Goal: Task Accomplishment & Management: Use online tool/utility

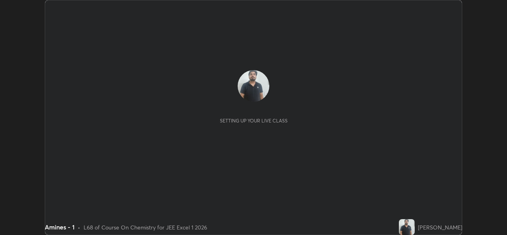
scroll to position [235, 507]
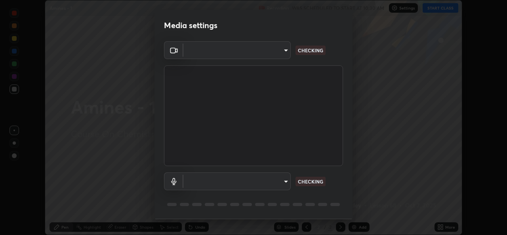
click at [277, 183] on body "Erase all Amines - 1 Recording WAS SCHEDULED TO START AT 10:30 AM Settings STAR…" at bounding box center [253, 117] width 507 height 235
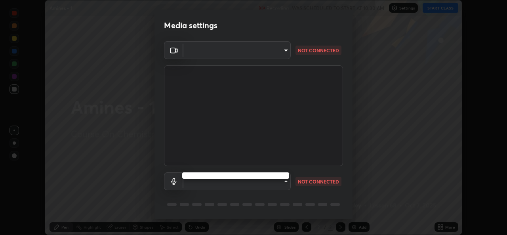
type input "02c526a7d083af2ea0f9b848da83c41b37d7728a07c2247aa6837277cf3aa32d"
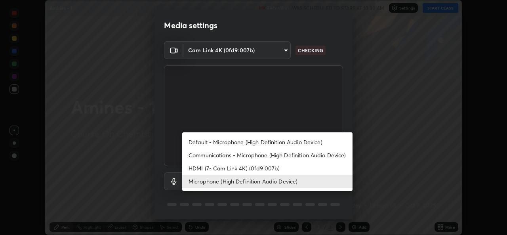
click at [271, 181] on li "Microphone (High Definition Audio Device)" at bounding box center [267, 181] width 170 height 13
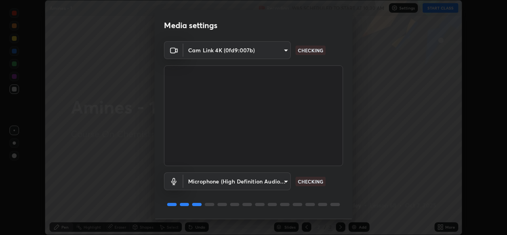
click at [253, 183] on body "Erase all Amines - 1 Recording WAS SCHEDULED TO START AT 10:30 AM Settings STAR…" at bounding box center [253, 117] width 507 height 235
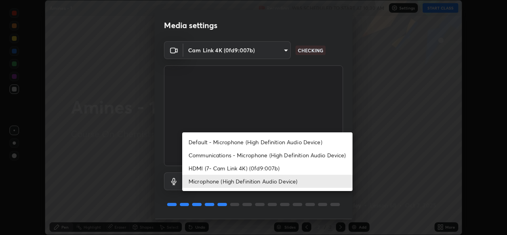
click at [240, 155] on li "Communications - Microphone (High Definition Audio Device)" at bounding box center [267, 155] width 170 height 13
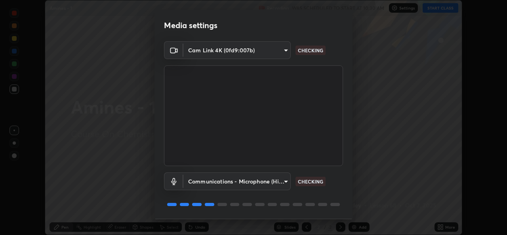
click at [235, 179] on body "Erase all Amines - 1 Recording WAS SCHEDULED TO START AT 10:30 AM Settings STAR…" at bounding box center [253, 117] width 507 height 235
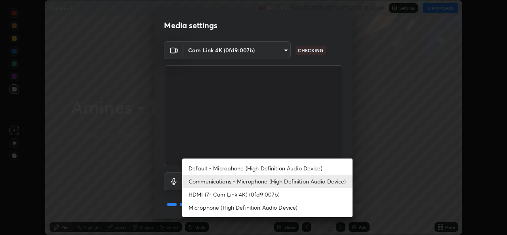
click at [228, 207] on li "Microphone (High Definition Audio Device)" at bounding box center [267, 207] width 170 height 13
type input "1f9b2b7b856d792cc5f4e166810154640c8dc3d584de9c331c588b9cd70d1665"
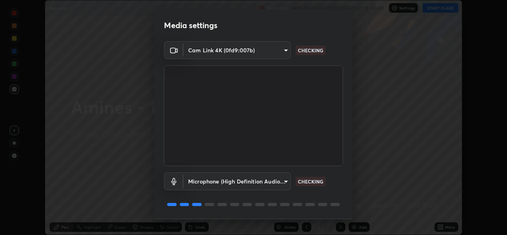
scroll to position [25, 0]
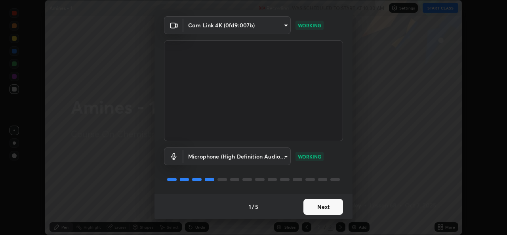
click at [328, 206] on button "Next" at bounding box center [324, 207] width 40 height 16
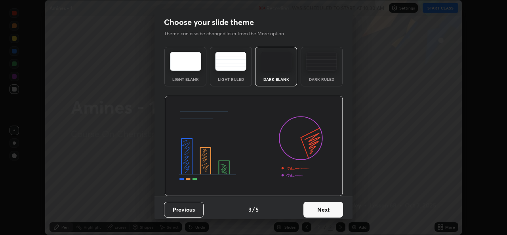
click at [330, 208] on button "Next" at bounding box center [324, 210] width 40 height 16
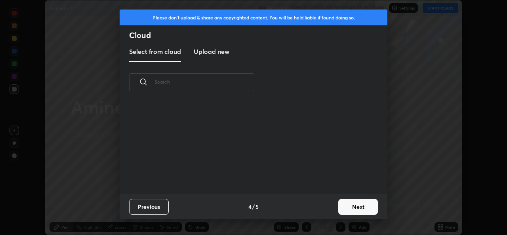
click at [334, 208] on div "Previous 4 / 5 Next" at bounding box center [254, 206] width 268 height 25
click at [339, 209] on button "Next" at bounding box center [358, 207] width 40 height 16
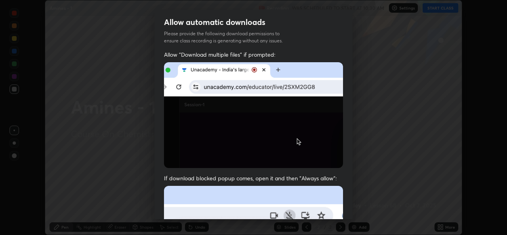
click at [346, 207] on div "Allow "Download multiple files" if prompted: If download blocked popup comes, o…" at bounding box center [254, 218] width 198 height 334
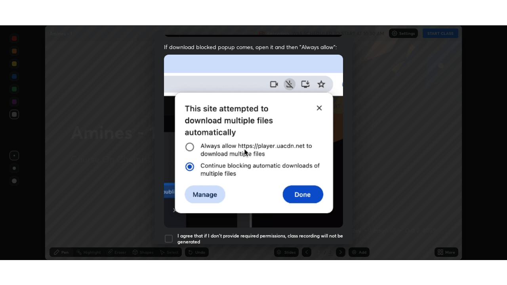
scroll to position [187, 0]
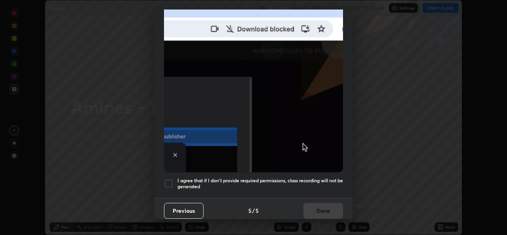
click at [171, 181] on div at bounding box center [169, 184] width 10 height 10
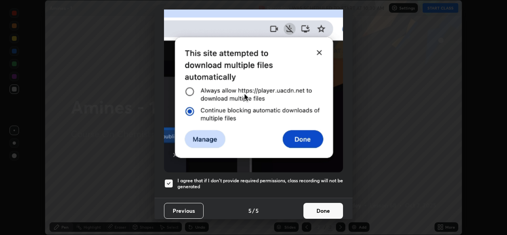
click at [326, 212] on button "Done" at bounding box center [324, 211] width 40 height 16
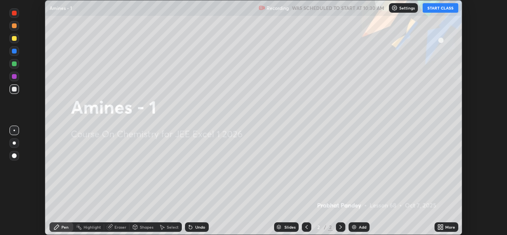
click at [445, 8] on button "START CLASS" at bounding box center [441, 8] width 36 height 10
click at [439, 225] on icon at bounding box center [439, 226] width 2 height 2
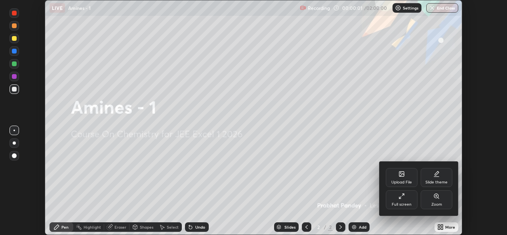
click at [399, 202] on div "Full screen" at bounding box center [402, 204] width 20 height 4
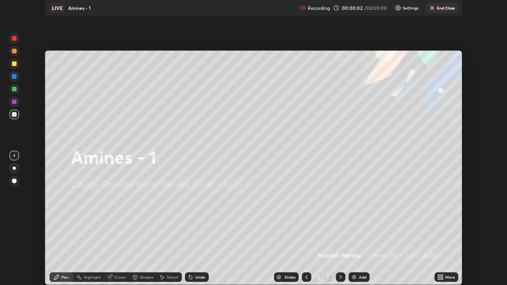
scroll to position [285, 507]
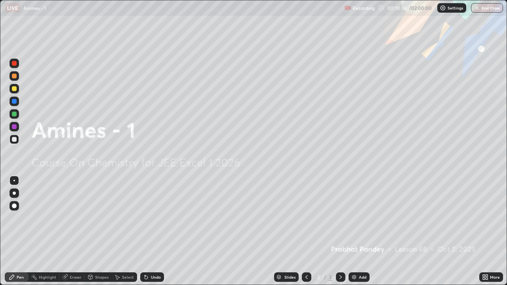
click at [357, 235] on div "Add" at bounding box center [359, 278] width 21 height 10
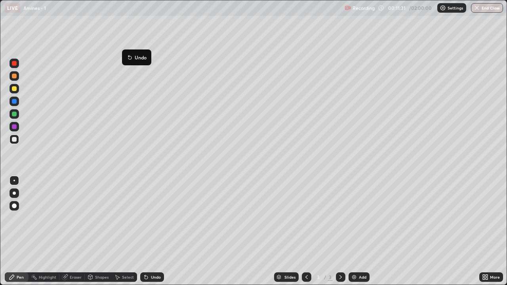
click at [128, 54] on button "Undo" at bounding box center [136, 58] width 23 height 10
click at [149, 159] on button "Undo" at bounding box center [158, 163] width 23 height 10
click at [14, 76] on div at bounding box center [14, 76] width 5 height 5
click at [14, 139] on div at bounding box center [14, 139] width 5 height 5
click at [159, 235] on div "Undo" at bounding box center [156, 277] width 10 height 4
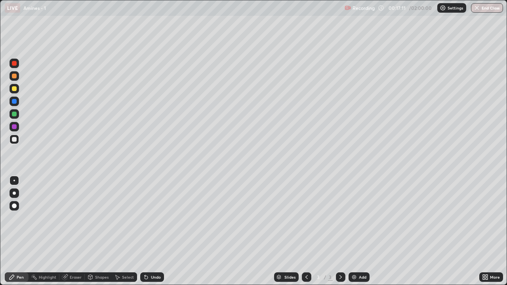
click at [159, 235] on div "Undo" at bounding box center [156, 277] width 10 height 4
click at [161, 235] on div "Undo" at bounding box center [152, 278] width 24 height 10
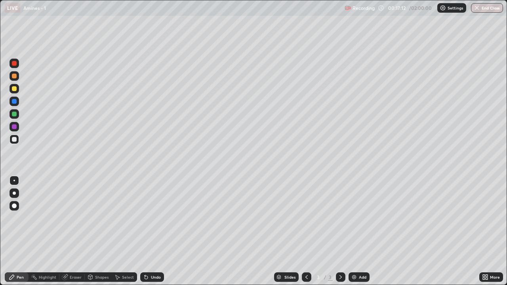
click at [162, 235] on div "Undo" at bounding box center [152, 278] width 24 height 10
click at [151, 235] on div "Undo" at bounding box center [152, 278] width 24 height 10
click at [156, 235] on div "Undo" at bounding box center [156, 277] width 10 height 4
click at [157, 235] on div "Undo" at bounding box center [156, 277] width 10 height 4
click at [158, 235] on div "Undo" at bounding box center [152, 278] width 24 height 10
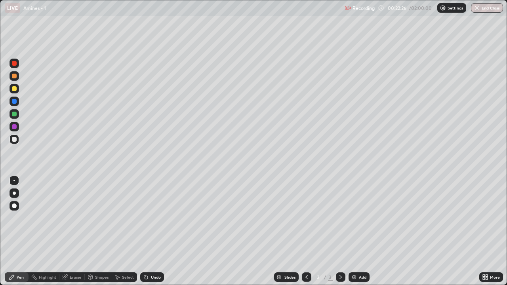
click at [17, 77] on div at bounding box center [15, 76] width 10 height 10
click at [16, 88] on div at bounding box center [14, 88] width 5 height 5
click at [156, 235] on div "Undo" at bounding box center [152, 278] width 24 height 10
click at [152, 235] on div "Undo" at bounding box center [156, 277] width 10 height 4
click at [151, 235] on div "Undo" at bounding box center [156, 277] width 10 height 4
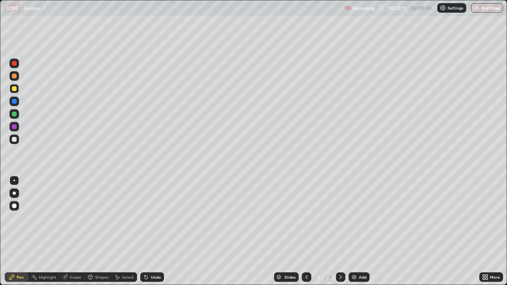
click at [151, 235] on div "Undo" at bounding box center [152, 278] width 24 height 10
click at [149, 235] on div "Undo" at bounding box center [152, 278] width 24 height 10
click at [151, 235] on div "Undo" at bounding box center [152, 278] width 24 height 10
click at [15, 142] on div at bounding box center [15, 140] width 10 height 10
click at [13, 90] on div at bounding box center [14, 88] width 5 height 5
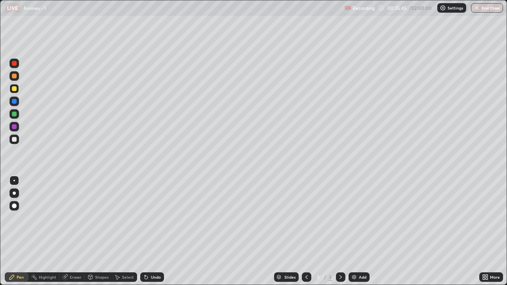
click at [353, 235] on img at bounding box center [354, 277] width 6 height 6
click at [14, 139] on div at bounding box center [14, 139] width 5 height 5
click at [306, 235] on icon at bounding box center [307, 277] width 6 height 6
click at [340, 235] on icon at bounding box center [341, 277] width 6 height 6
click at [305, 235] on icon at bounding box center [307, 277] width 6 height 6
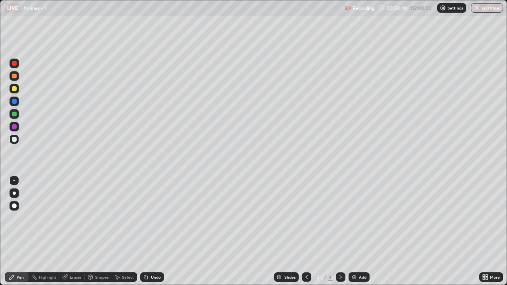
click at [340, 235] on icon at bounding box center [341, 277] width 6 height 6
click at [306, 235] on icon at bounding box center [307, 277] width 6 height 6
click at [340, 235] on icon at bounding box center [341, 277] width 2 height 4
click at [14, 90] on div at bounding box center [14, 88] width 5 height 5
click at [15, 139] on div at bounding box center [14, 139] width 5 height 5
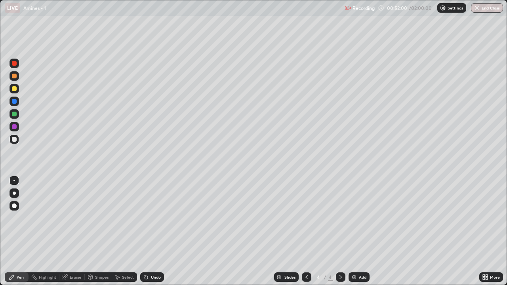
click at [151, 235] on div "Undo" at bounding box center [156, 277] width 10 height 4
click at [155, 235] on div "Undo" at bounding box center [156, 277] width 10 height 4
click at [153, 235] on div "Undo" at bounding box center [156, 277] width 10 height 4
click at [18, 77] on div at bounding box center [15, 76] width 10 height 10
click at [14, 140] on div at bounding box center [14, 139] width 5 height 5
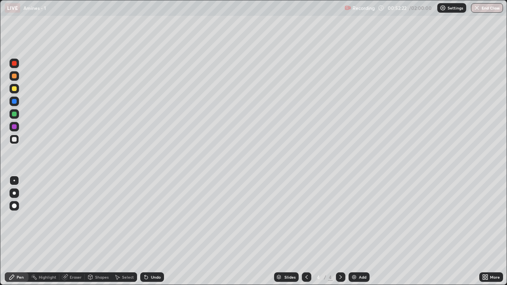
click at [16, 80] on div at bounding box center [15, 76] width 10 height 10
click at [15, 140] on div at bounding box center [14, 139] width 5 height 5
click at [19, 78] on div at bounding box center [15, 76] width 10 height 10
click at [14, 140] on div at bounding box center [14, 139] width 5 height 5
click at [18, 118] on div at bounding box center [15, 114] width 10 height 13
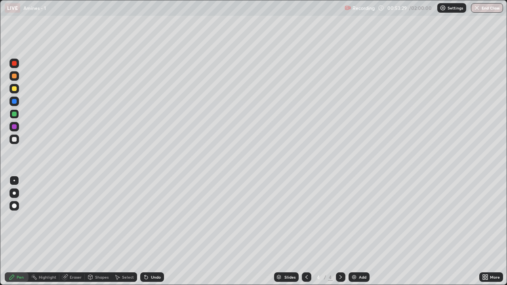
click at [15, 89] on div at bounding box center [14, 88] width 5 height 5
click at [13, 141] on div at bounding box center [14, 139] width 5 height 5
click at [13, 79] on div at bounding box center [15, 76] width 10 height 10
click at [13, 143] on div at bounding box center [15, 140] width 10 height 10
click at [302, 235] on div at bounding box center [307, 278] width 10 height 10
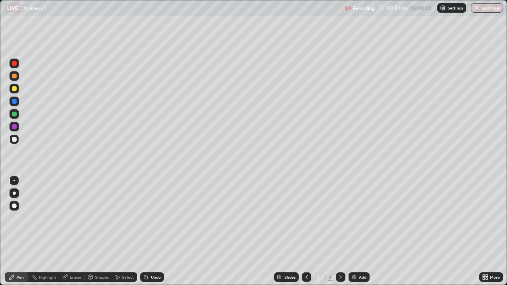
click at [339, 235] on icon at bounding box center [341, 277] width 6 height 6
click at [152, 235] on div "Undo" at bounding box center [152, 278] width 24 height 10
click at [154, 235] on div "Undo" at bounding box center [152, 278] width 24 height 10
click at [395, 116] on button "Undo" at bounding box center [404, 120] width 23 height 10
click at [14, 140] on div at bounding box center [14, 139] width 5 height 5
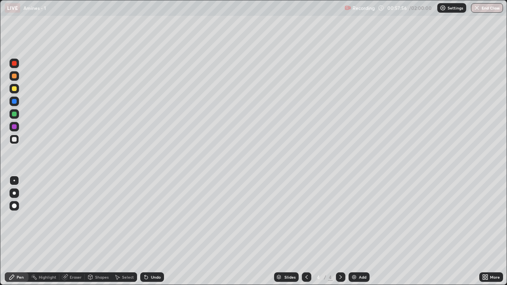
click at [15, 76] on div at bounding box center [14, 76] width 5 height 5
click at [16, 142] on div at bounding box center [15, 140] width 10 height 10
click at [11, 78] on div at bounding box center [15, 76] width 10 height 10
click at [356, 235] on div "Add" at bounding box center [359, 278] width 21 height 10
click at [19, 141] on div at bounding box center [15, 140] width 10 height 10
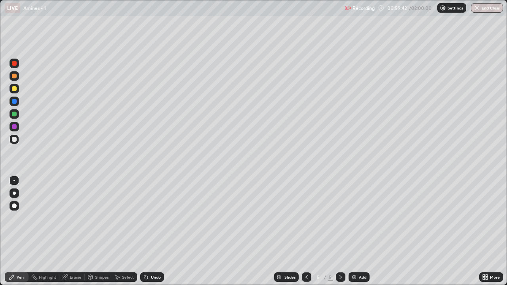
click at [302, 235] on div at bounding box center [307, 278] width 10 height 10
click at [339, 235] on icon at bounding box center [341, 277] width 6 height 6
click at [145, 235] on icon at bounding box center [145, 275] width 1 height 1
click at [149, 235] on div "Undo" at bounding box center [152, 278] width 24 height 10
click at [151, 235] on div "Undo" at bounding box center [156, 277] width 10 height 4
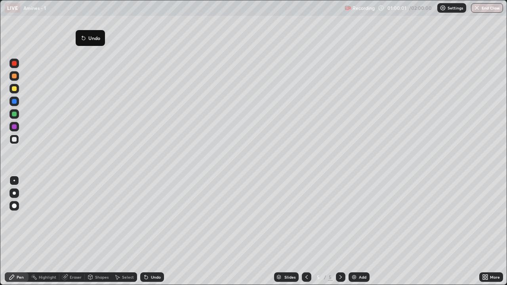
click at [82, 36] on icon at bounding box center [82, 36] width 1 height 1
click at [159, 235] on div "Undo" at bounding box center [152, 278] width 24 height 10
click at [150, 235] on div "Undo" at bounding box center [152, 278] width 24 height 10
click at [16, 90] on div at bounding box center [14, 88] width 5 height 5
click at [307, 235] on icon at bounding box center [307, 277] width 6 height 6
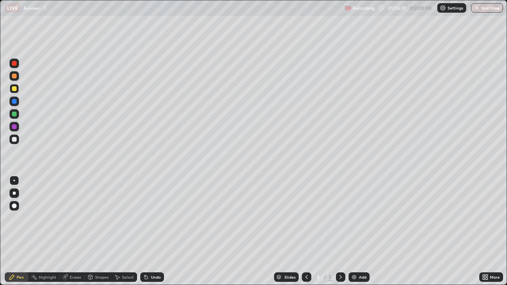
click at [344, 235] on div at bounding box center [341, 278] width 10 height 10
click at [14, 142] on div at bounding box center [15, 140] width 10 height 10
click at [353, 235] on img at bounding box center [354, 277] width 6 height 6
click at [306, 235] on icon at bounding box center [307, 277] width 6 height 6
click at [336, 235] on div at bounding box center [341, 278] width 10 height 10
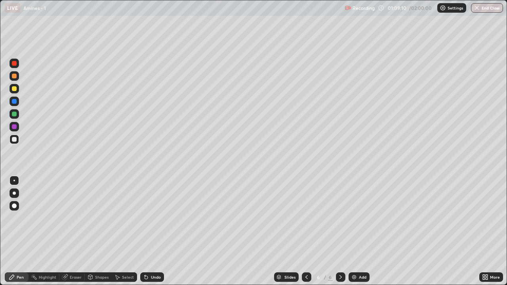
click at [151, 235] on div "Undo" at bounding box center [156, 277] width 10 height 4
click at [155, 235] on div "Undo" at bounding box center [156, 277] width 10 height 4
click at [153, 235] on div "Undo" at bounding box center [156, 277] width 10 height 4
click at [153, 235] on div "Undo" at bounding box center [152, 278] width 24 height 10
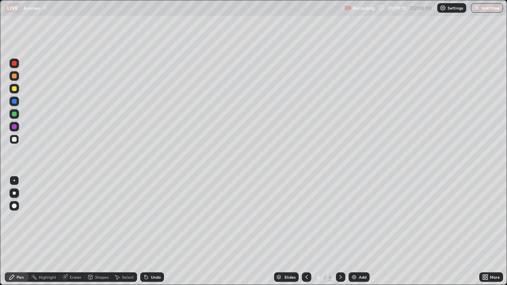
click at [278, 235] on icon at bounding box center [279, 276] width 4 height 2
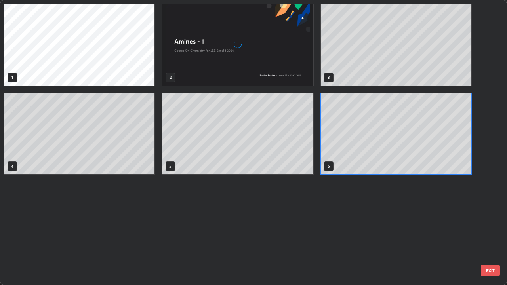
scroll to position [282, 502]
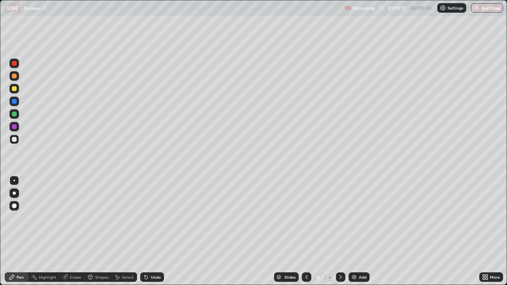
click at [73, 235] on div "Eraser" at bounding box center [76, 277] width 12 height 4
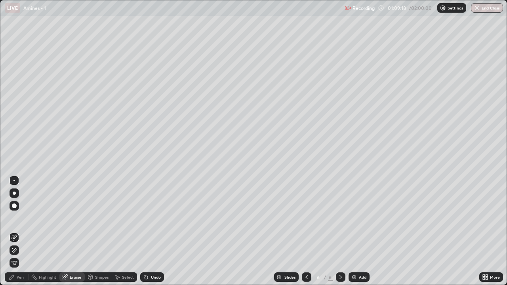
click at [19, 235] on div at bounding box center [15, 251] width 10 height 10
click at [15, 235] on icon at bounding box center [14, 238] width 6 height 6
click at [19, 235] on div "Pen" at bounding box center [20, 277] width 7 height 4
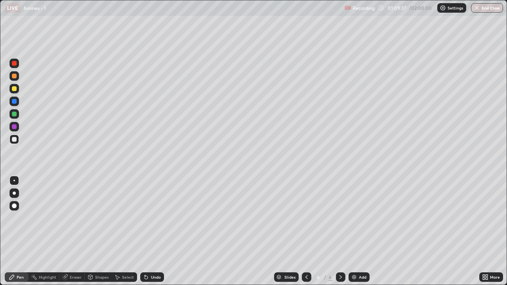
click at [145, 235] on icon at bounding box center [146, 277] width 3 height 3
click at [18, 138] on div at bounding box center [15, 140] width 10 height 10
click at [306, 235] on icon at bounding box center [307, 277] width 6 height 6
click at [340, 235] on icon at bounding box center [341, 277] width 6 height 6
click at [306, 235] on icon at bounding box center [307, 277] width 6 height 6
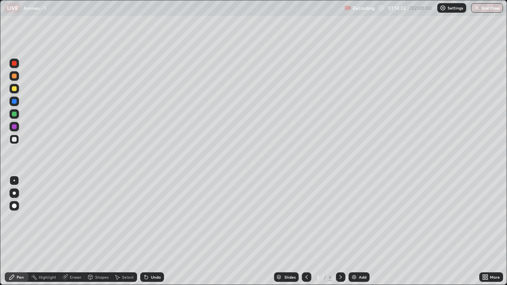
click at [342, 235] on icon at bounding box center [341, 277] width 6 height 6
click at [15, 77] on div at bounding box center [14, 76] width 5 height 5
click at [357, 235] on div "Add" at bounding box center [359, 278] width 21 height 10
click at [307, 235] on icon at bounding box center [307, 277] width 6 height 6
click at [336, 235] on div at bounding box center [341, 278] width 10 height 10
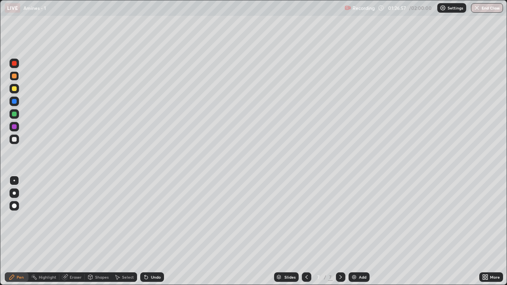
click at [13, 143] on div at bounding box center [15, 140] width 10 height 10
click at [306, 235] on icon at bounding box center [307, 277] width 2 height 4
click at [339, 235] on icon at bounding box center [341, 277] width 6 height 6
click at [156, 235] on div "Undo" at bounding box center [156, 277] width 10 height 4
click at [153, 235] on div "Undo" at bounding box center [156, 277] width 10 height 4
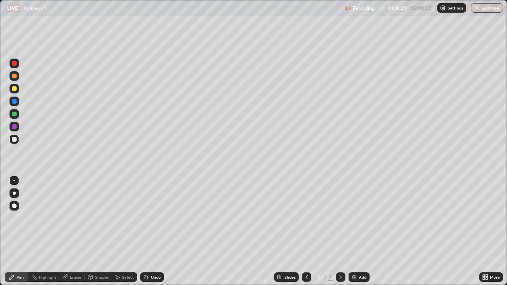
click at [154, 235] on div "Undo" at bounding box center [156, 277] width 10 height 4
click at [15, 88] on div at bounding box center [14, 88] width 5 height 5
click at [17, 140] on div at bounding box center [15, 140] width 10 height 10
click at [306, 235] on icon at bounding box center [307, 277] width 6 height 6
click at [341, 235] on icon at bounding box center [341, 277] width 6 height 6
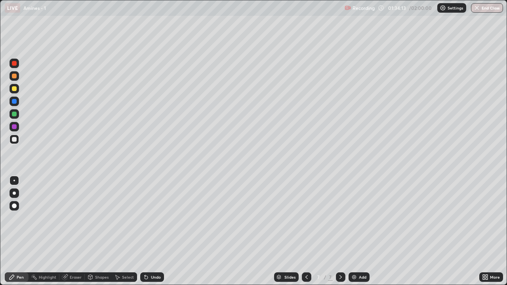
click at [150, 235] on div "Undo" at bounding box center [152, 278] width 24 height 10
click at [154, 235] on div "Undo" at bounding box center [152, 278] width 24 height 10
click at [155, 235] on div "Undo" at bounding box center [152, 278] width 24 height 10
click at [154, 235] on div "Undo" at bounding box center [152, 278] width 24 height 10
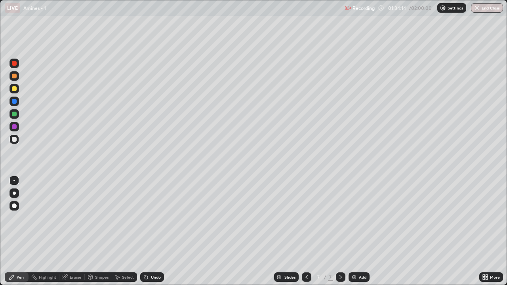
click at [154, 235] on div "Undo" at bounding box center [152, 278] width 24 height 10
click at [153, 235] on div "Undo" at bounding box center [152, 278] width 24 height 10
click at [154, 235] on div "Undo" at bounding box center [156, 277] width 10 height 4
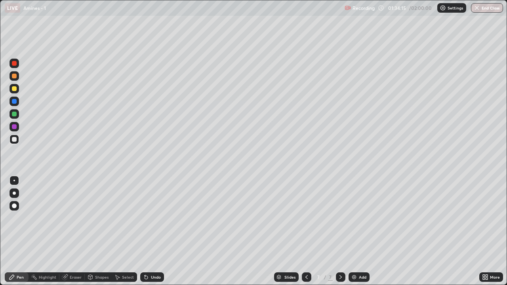
click at [154, 235] on div "Undo" at bounding box center [152, 278] width 24 height 10
click at [153, 235] on div "Undo" at bounding box center [152, 278] width 24 height 10
click at [156, 235] on div "Undo" at bounding box center [156, 277] width 10 height 4
click at [355, 235] on img at bounding box center [354, 277] width 6 height 6
click at [306, 235] on icon at bounding box center [307, 277] width 6 height 6
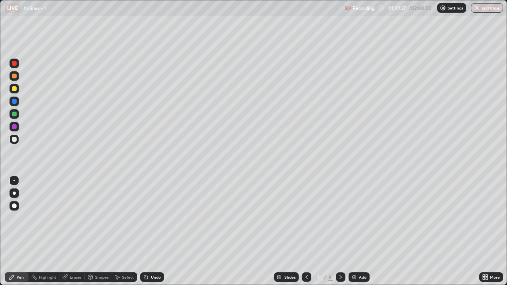
click at [339, 235] on icon at bounding box center [341, 277] width 6 height 6
click at [151, 235] on div "Undo" at bounding box center [152, 278] width 24 height 10
click at [14, 76] on div at bounding box center [14, 76] width 5 height 5
click at [14, 140] on div at bounding box center [14, 139] width 5 height 5
click at [15, 79] on div at bounding box center [15, 76] width 10 height 10
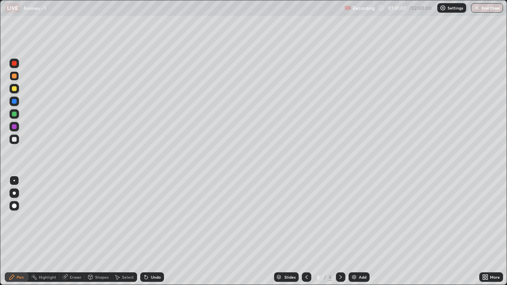
click at [16, 142] on div at bounding box center [15, 140] width 10 height 10
click at [17, 79] on div at bounding box center [15, 76] width 10 height 10
click at [16, 143] on div at bounding box center [15, 140] width 10 height 10
click at [306, 235] on icon at bounding box center [307, 277] width 6 height 6
click at [340, 235] on icon at bounding box center [341, 277] width 6 height 6
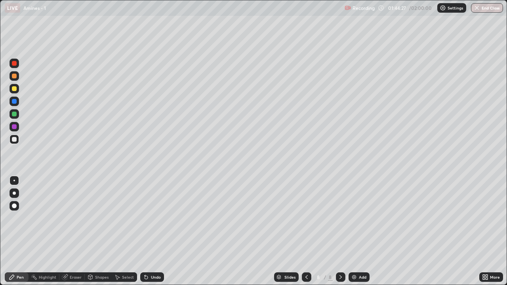
click at [357, 235] on div "Add" at bounding box center [359, 278] width 21 height 10
click at [15, 139] on div at bounding box center [14, 139] width 5 height 5
click at [306, 235] on icon at bounding box center [307, 277] width 6 height 6
click at [342, 235] on div at bounding box center [341, 277] width 10 height 16
click at [16, 78] on div at bounding box center [14, 76] width 5 height 5
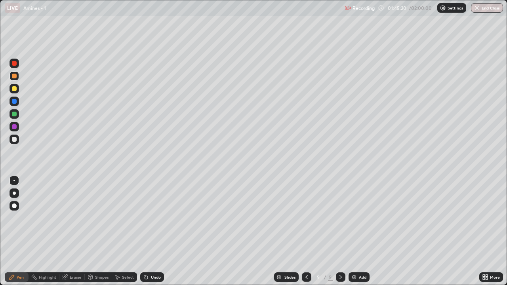
click at [152, 235] on div "Undo" at bounding box center [152, 278] width 24 height 10
click at [154, 235] on div "Undo" at bounding box center [156, 277] width 10 height 4
click at [153, 235] on div "Undo" at bounding box center [152, 278] width 24 height 10
click at [13, 143] on div at bounding box center [15, 140] width 10 height 10
click at [14, 77] on div at bounding box center [14, 76] width 5 height 5
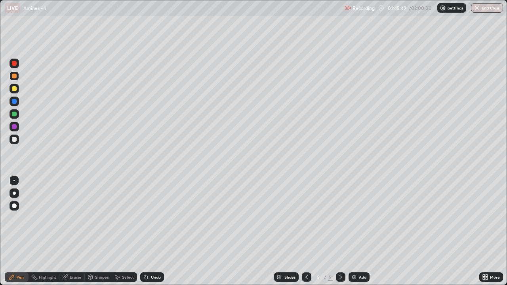
click at [14, 116] on div at bounding box center [14, 114] width 5 height 5
click at [12, 141] on div at bounding box center [14, 139] width 5 height 5
click at [142, 235] on div "Undo" at bounding box center [152, 278] width 24 height 10
click at [143, 235] on div "Undo" at bounding box center [152, 278] width 24 height 10
click at [145, 235] on div "Undo" at bounding box center [152, 278] width 24 height 10
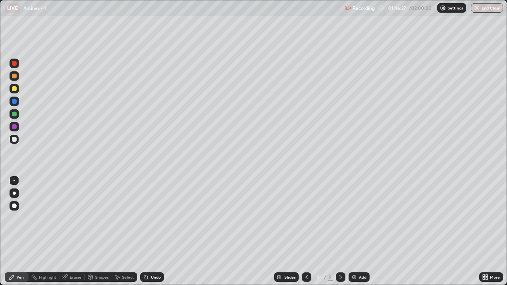
click at [148, 235] on div "Undo" at bounding box center [152, 278] width 24 height 10
click at [145, 235] on icon at bounding box center [146, 277] width 3 height 3
click at [145, 235] on icon at bounding box center [145, 275] width 1 height 1
click at [353, 235] on img at bounding box center [354, 277] width 6 height 6
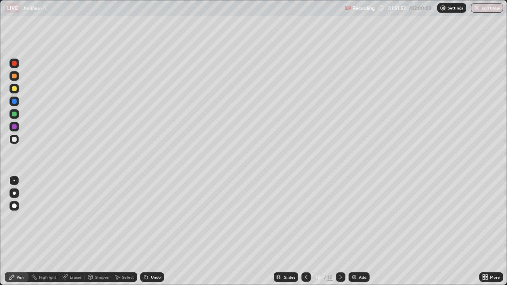
click at [288, 235] on div "Slides" at bounding box center [286, 278] width 25 height 10
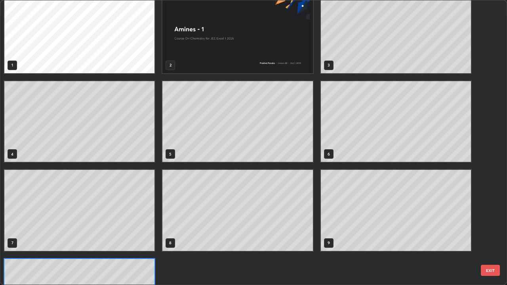
scroll to position [0, 0]
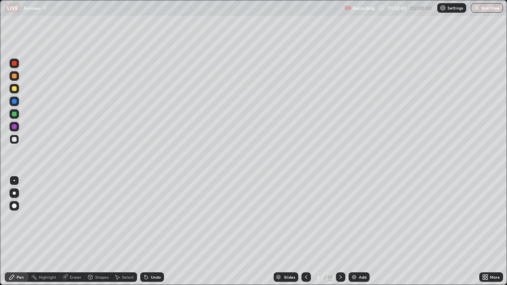
click at [340, 235] on icon at bounding box center [341, 277] width 6 height 6
click at [345, 235] on div at bounding box center [341, 277] width 10 height 16
click at [340, 235] on icon at bounding box center [341, 277] width 6 height 6
click at [16, 90] on div at bounding box center [14, 88] width 5 height 5
click at [16, 102] on div at bounding box center [14, 101] width 5 height 5
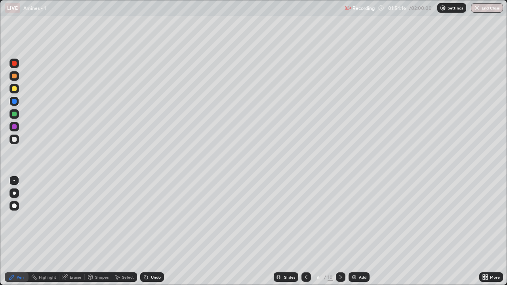
click at [340, 235] on icon at bounding box center [341, 277] width 6 height 6
click at [489, 8] on button "End Class" at bounding box center [487, 8] width 32 height 10
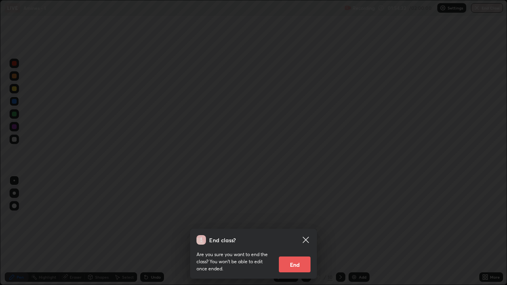
click at [294, 235] on button "End" at bounding box center [295, 265] width 32 height 16
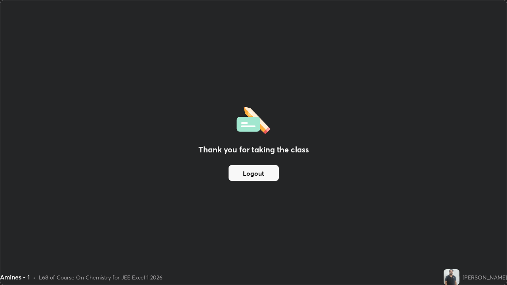
click at [255, 175] on button "Logout" at bounding box center [254, 173] width 50 height 16
